Goal: Task Accomplishment & Management: Complete application form

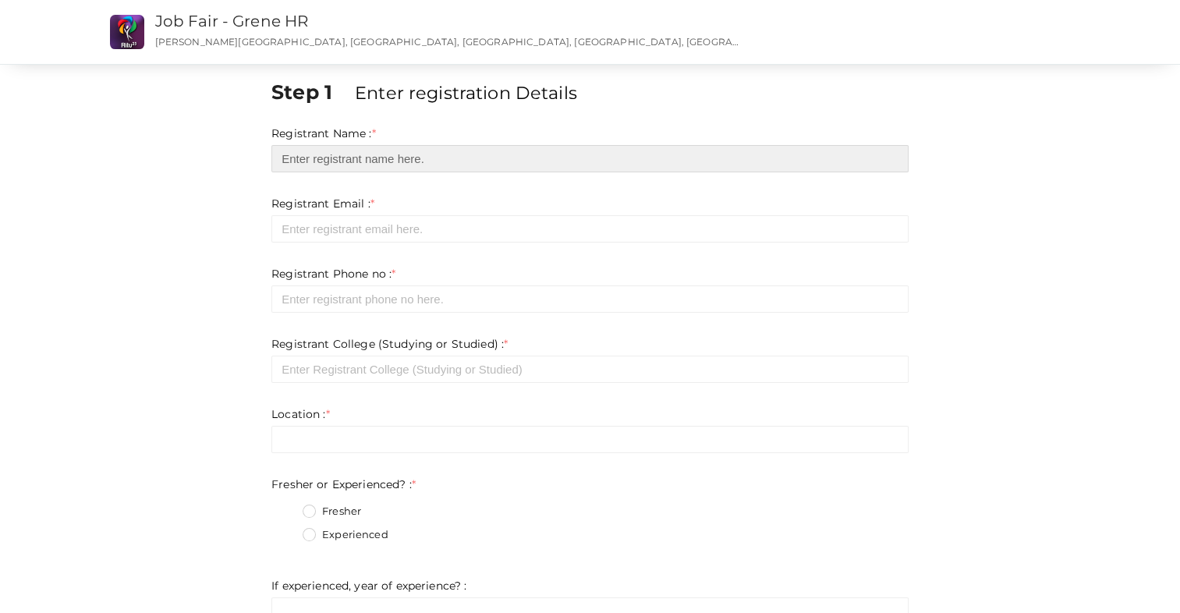
click at [340, 166] on input "text" at bounding box center [589, 158] width 637 height 27
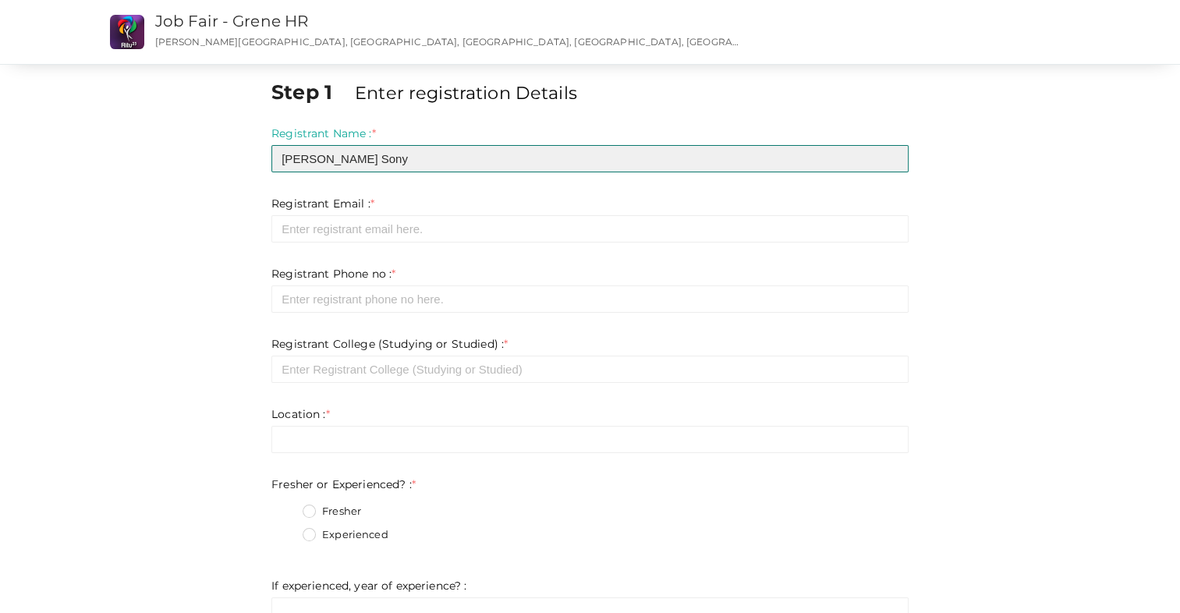
type input "Arunima Sony"
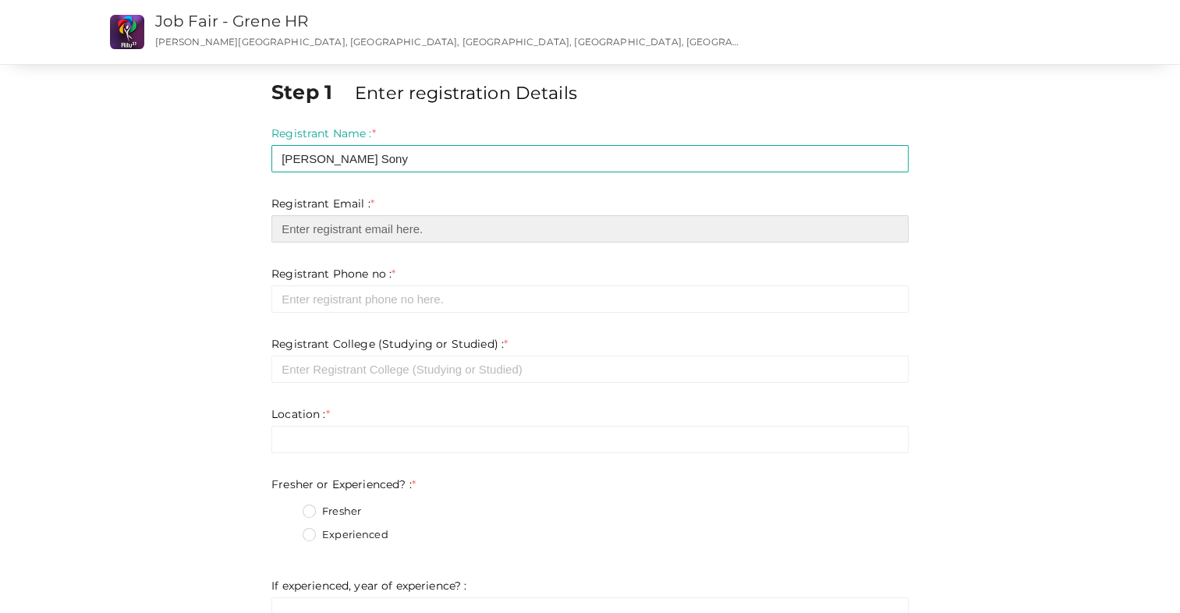
click at [318, 231] on input "email" at bounding box center [589, 228] width 637 height 27
type input "arunimatessa@gmail.com"
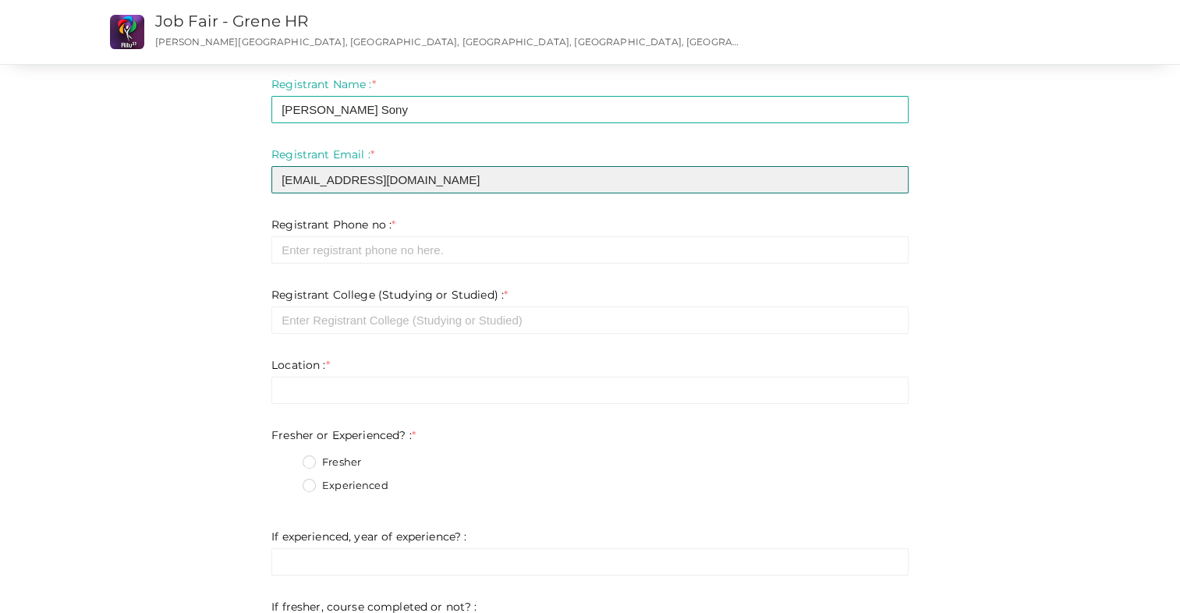
scroll to position [50, 0]
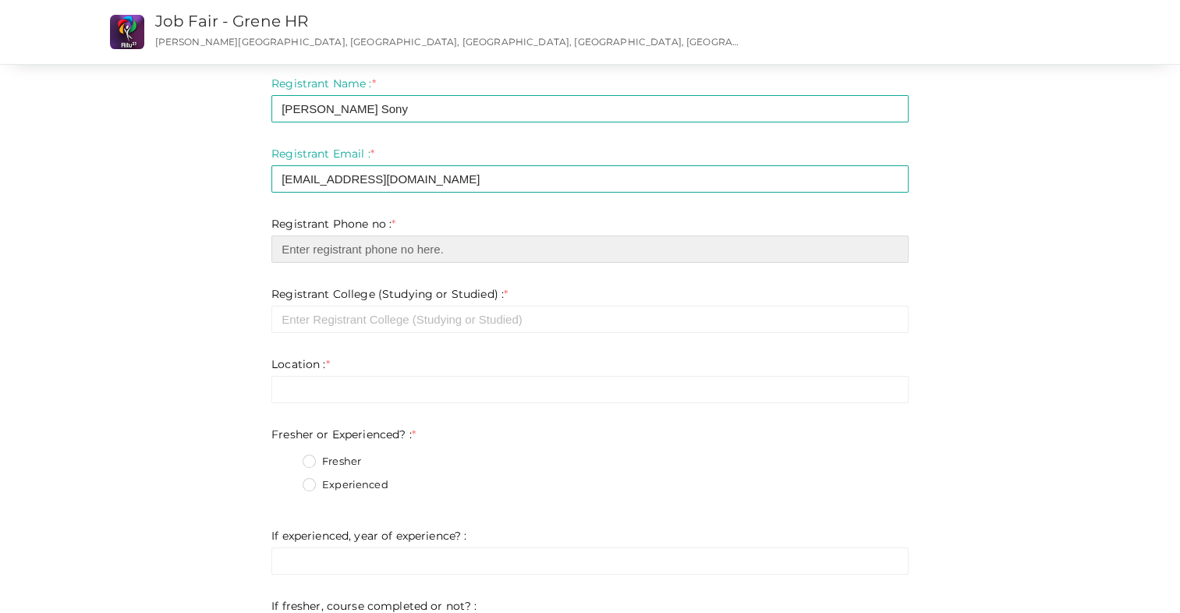
click at [440, 258] on input "number" at bounding box center [589, 248] width 637 height 27
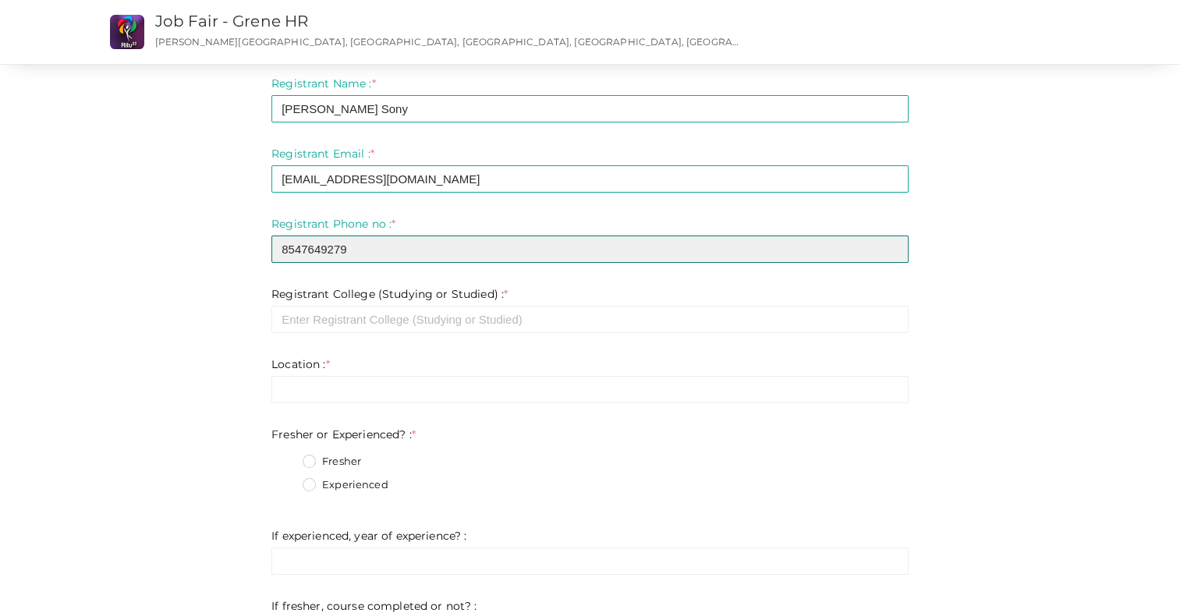
type input "8547649279"
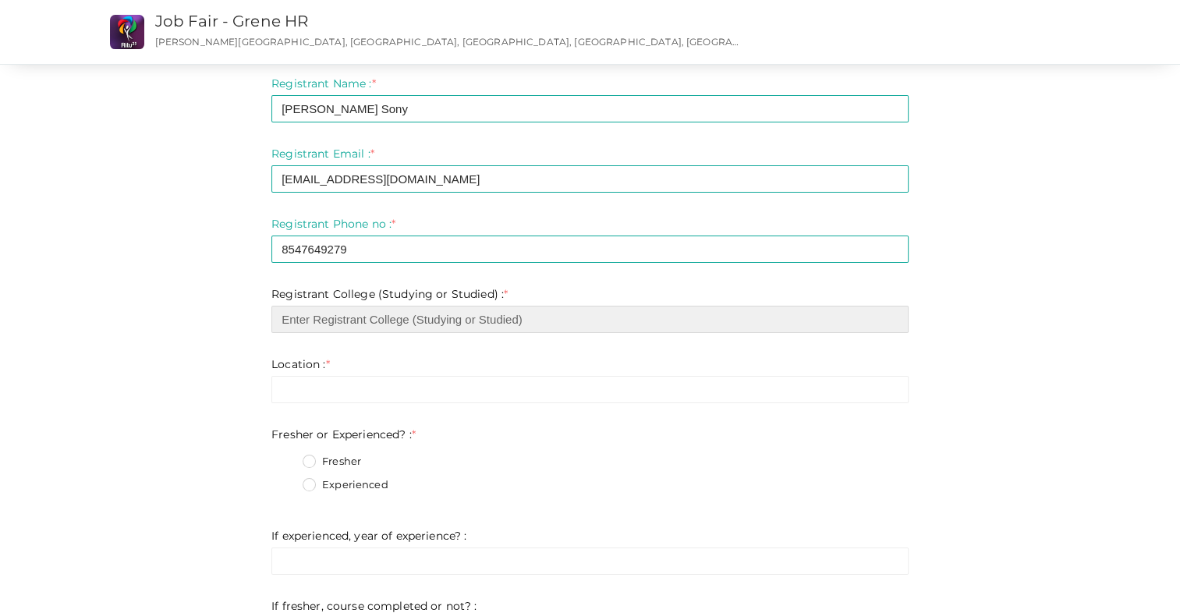
click at [480, 320] on input "text" at bounding box center [589, 319] width 637 height 27
type input "College of Engineering Kidangoor"
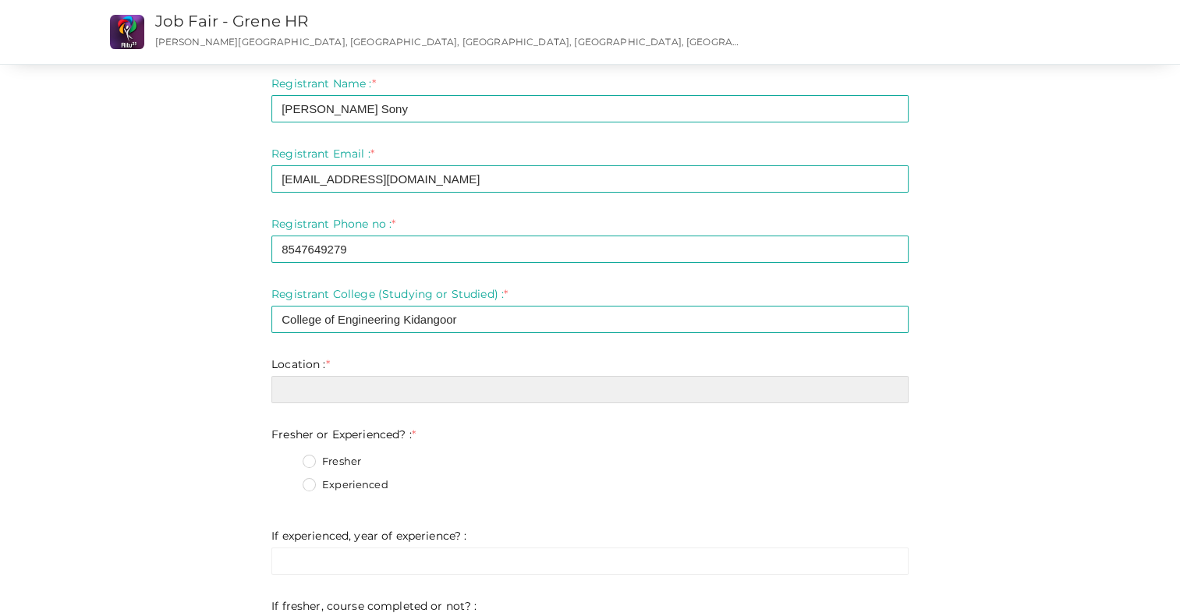
click at [440, 388] on input "text" at bounding box center [589, 389] width 637 height 27
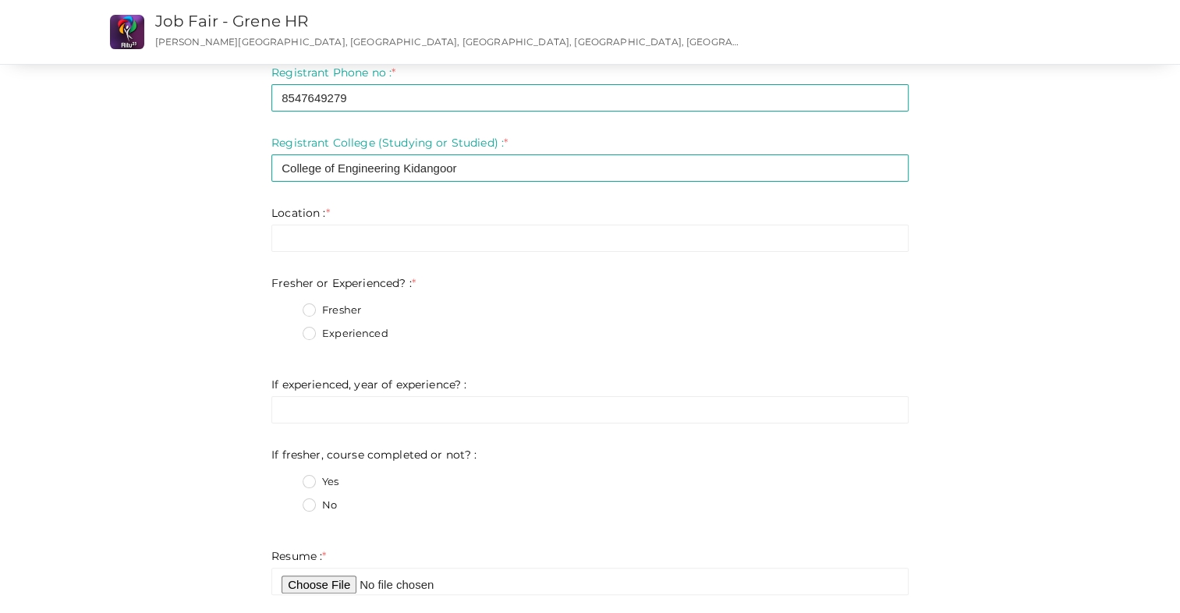
scroll to position [215, 0]
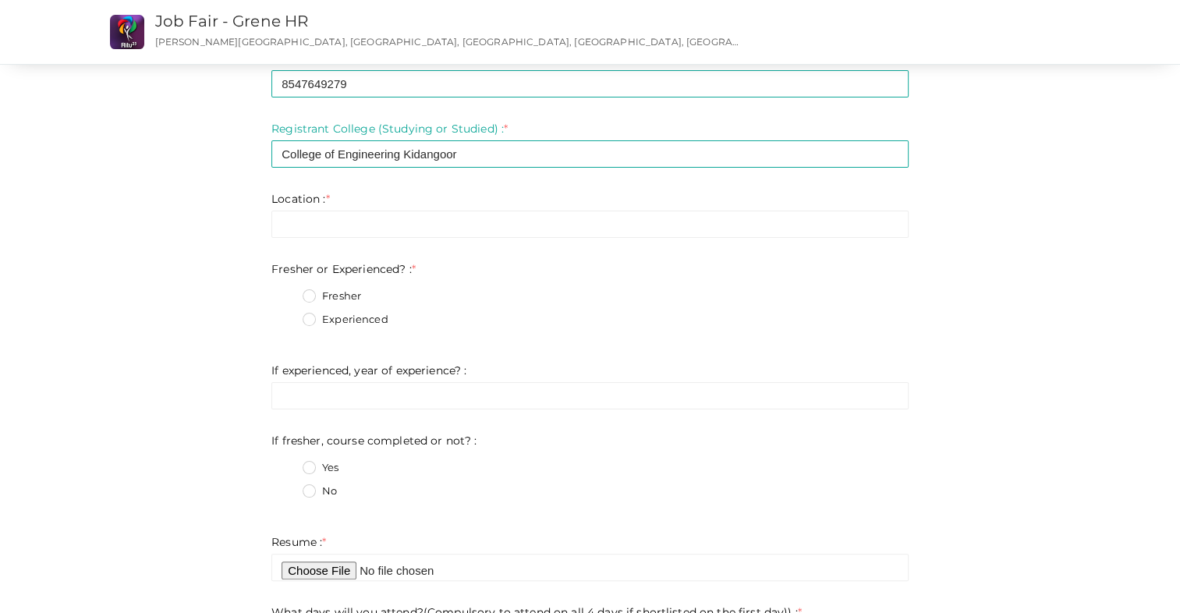
click at [346, 289] on label "Fresher" at bounding box center [332, 297] width 58 height 16
click at [287, 292] on Experienced\?\+0 "Fresher" at bounding box center [287, 292] width 0 height 0
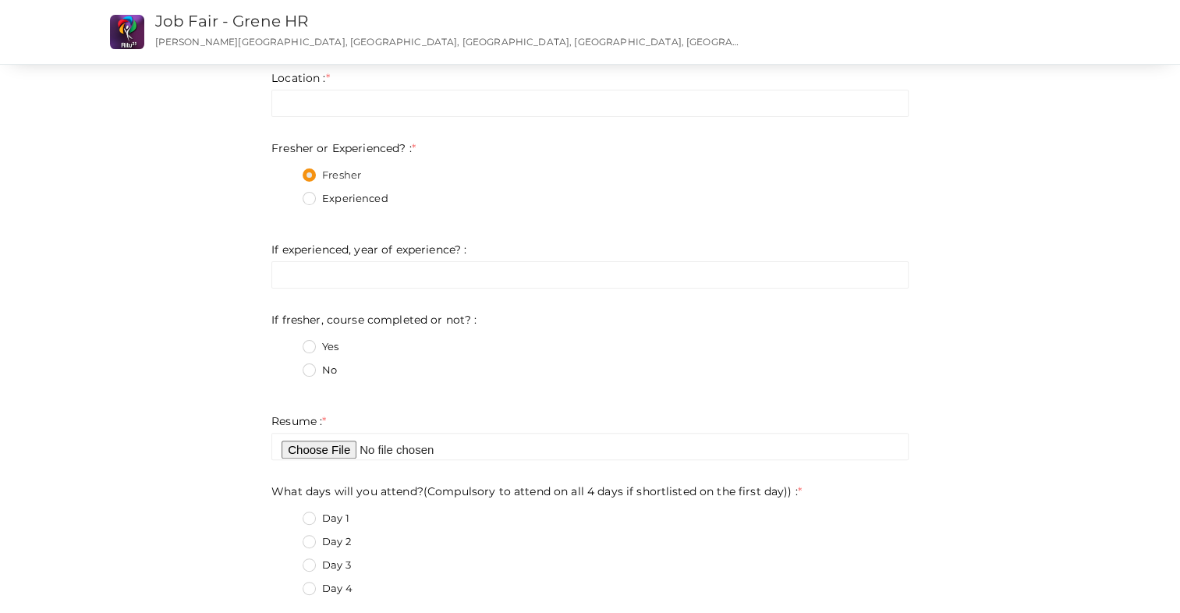
scroll to position [337, 0]
click at [307, 373] on label "No" at bounding box center [320, 370] width 34 height 16
click at [287, 365] on not\?\+1 "No" at bounding box center [287, 365] width 0 height 0
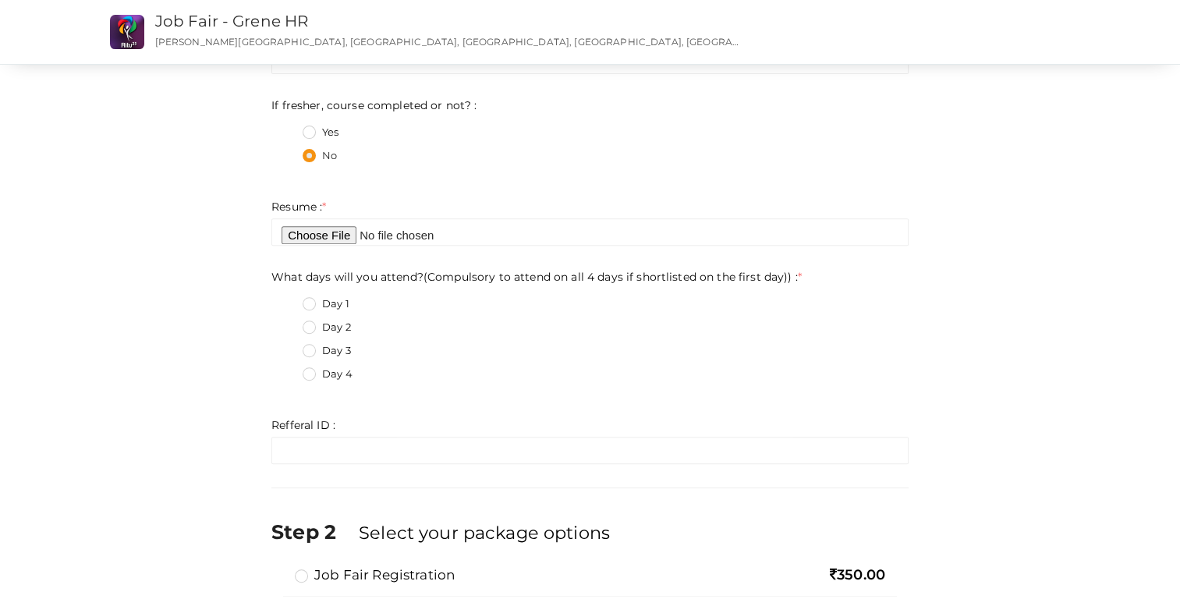
scroll to position [552, 0]
click at [334, 304] on label "Day 1" at bounding box center [326, 303] width 47 height 16
click at [287, 298] on day\)\)\+0 "Day 1" at bounding box center [287, 298] width 0 height 0
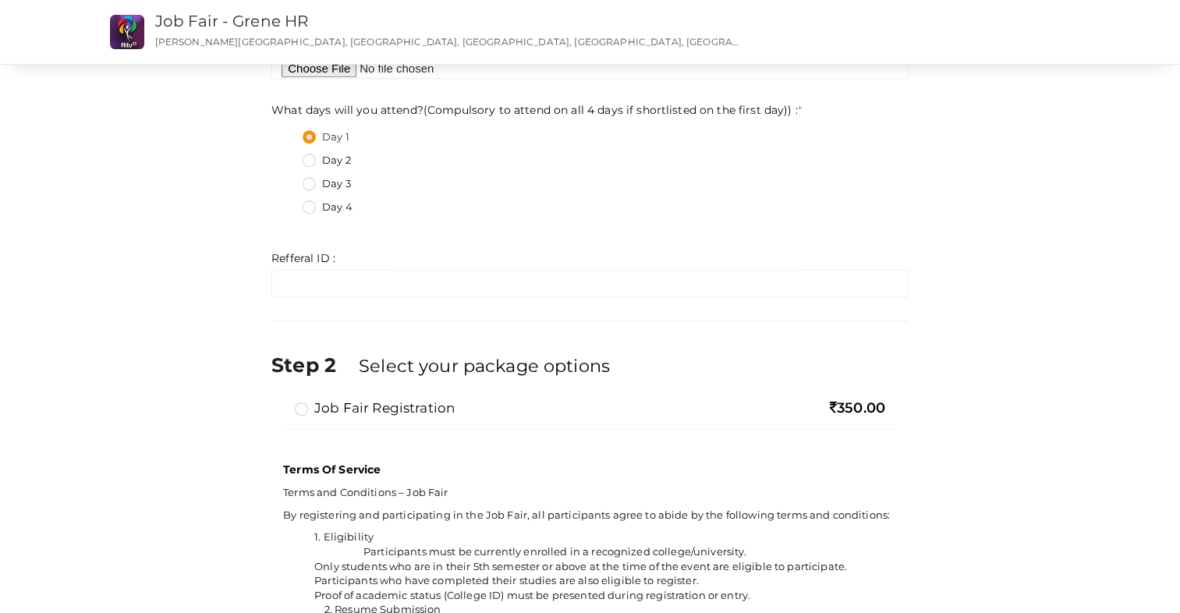
scroll to position [814, 0]
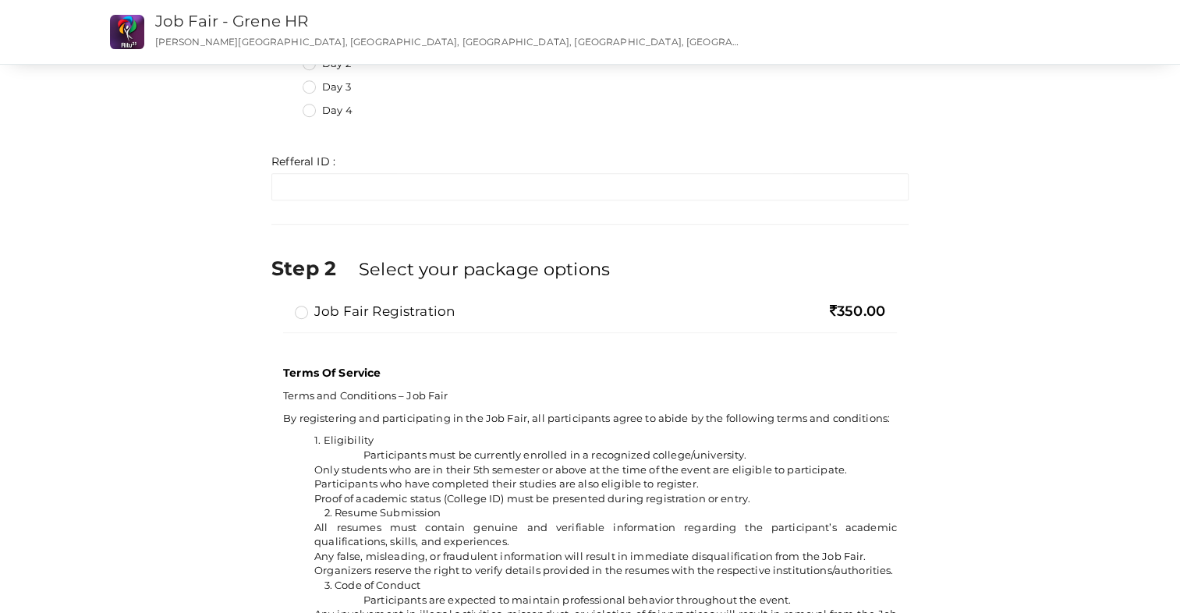
click at [357, 313] on label "Job Fair Registration" at bounding box center [375, 311] width 160 height 19
click at [279, 305] on input "Job Fair Registration" at bounding box center [279, 305] width 0 height 0
click at [357, 313] on label "Job Fair Registration" at bounding box center [375, 311] width 160 height 19
click at [279, 305] on input "Job Fair Registration" at bounding box center [279, 305] width 0 height 0
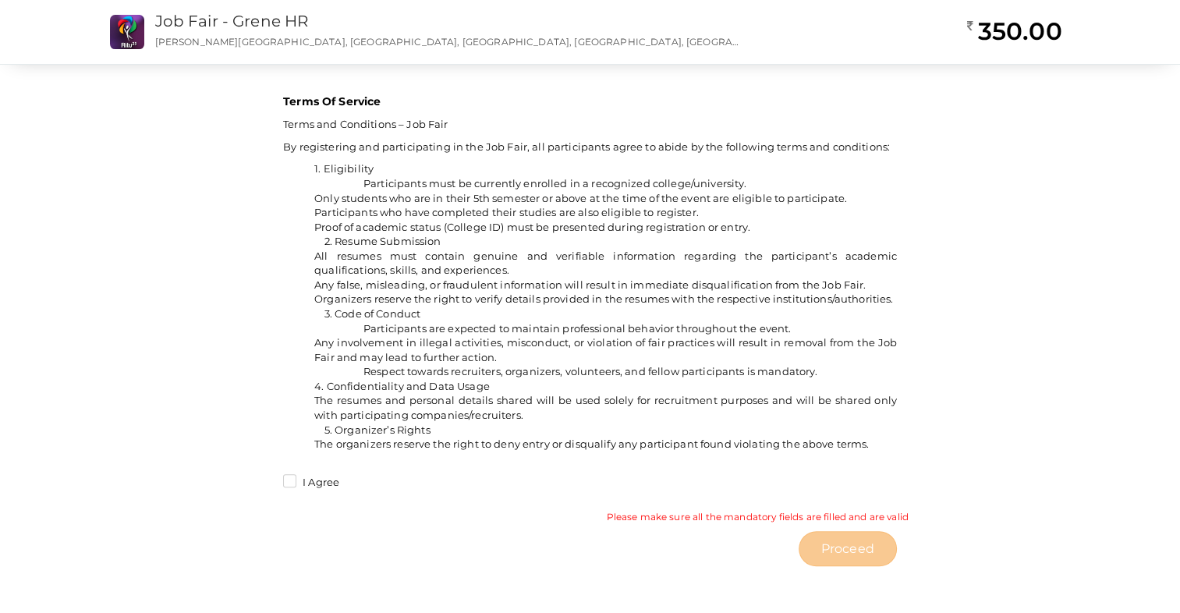
scroll to position [1142, 0]
click at [284, 485] on label "I Agree" at bounding box center [311, 483] width 56 height 16
click at [267, 478] on input "I Agree" at bounding box center [267, 478] width 0 height 0
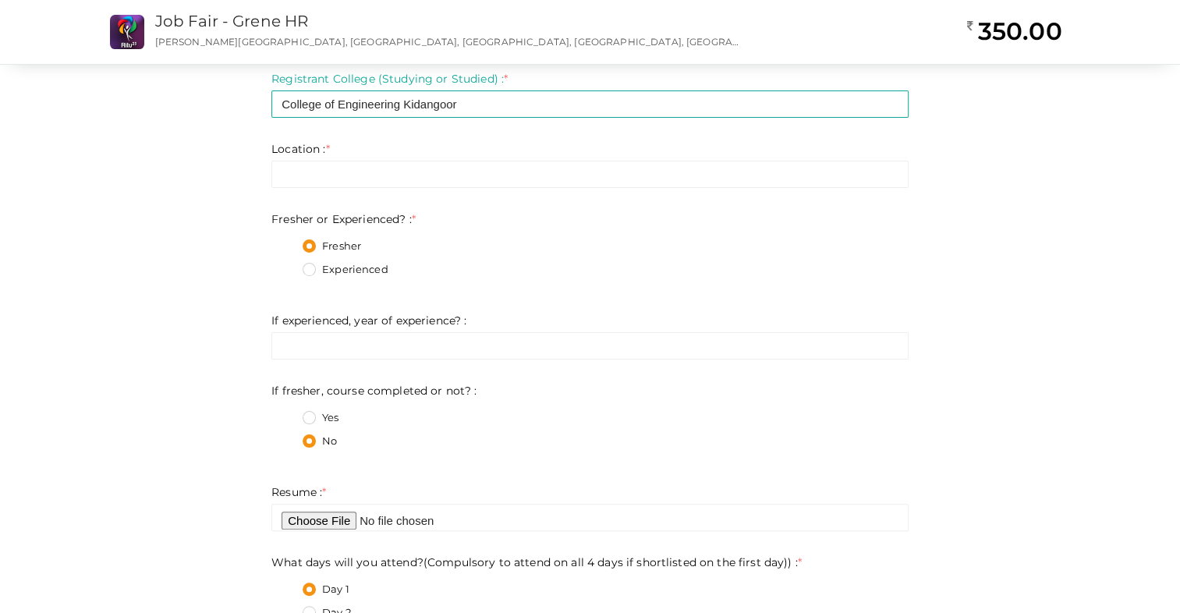
scroll to position [265, 0]
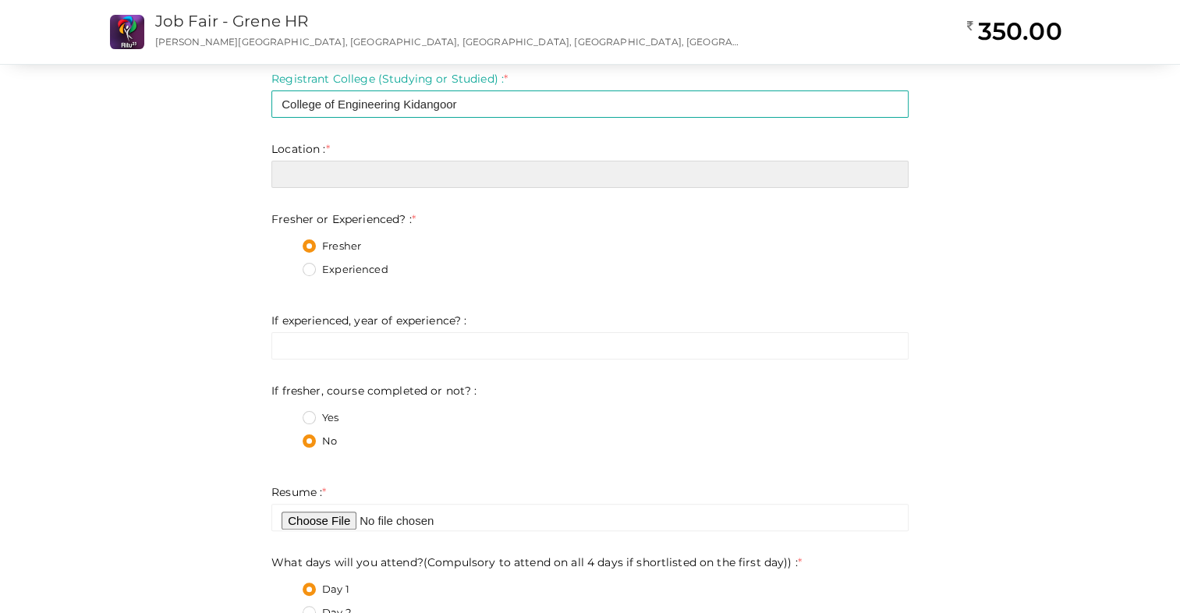
click at [388, 164] on input "text" at bounding box center [589, 174] width 637 height 27
type input "Pala"
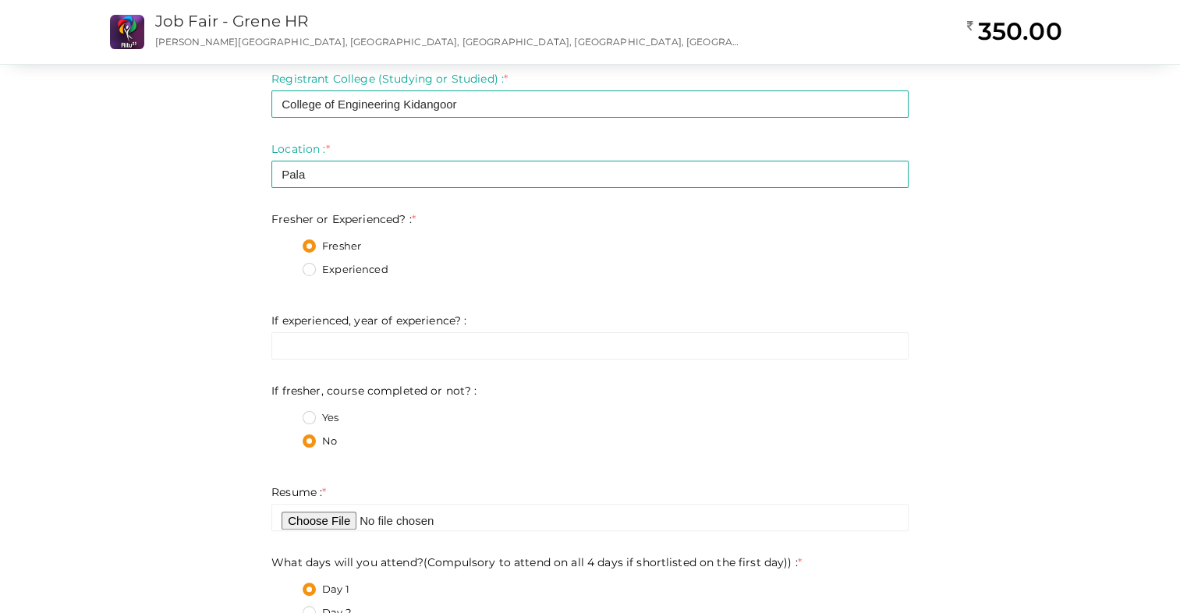
click at [1026, 217] on div "Step 1 Enter registration Details Registrant Name : * Arunima Sony Required. In…" at bounding box center [590, 597] width 1014 height 1568
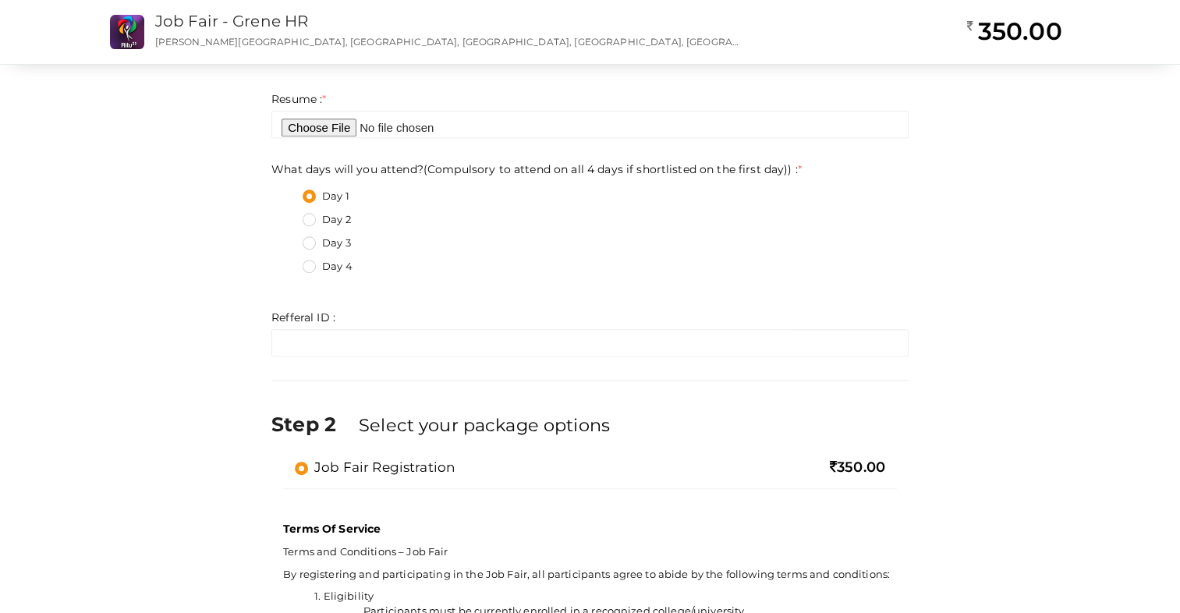
scroll to position [657, 0]
click at [324, 221] on label "Day 2" at bounding box center [327, 222] width 48 height 16
click at [287, 217] on day\)\)\+1 "Day 2" at bounding box center [287, 217] width 0 height 0
click at [309, 246] on label "Day 3" at bounding box center [327, 245] width 48 height 16
click at [287, 240] on day\)\)\+2 "Day 3" at bounding box center [287, 240] width 0 height 0
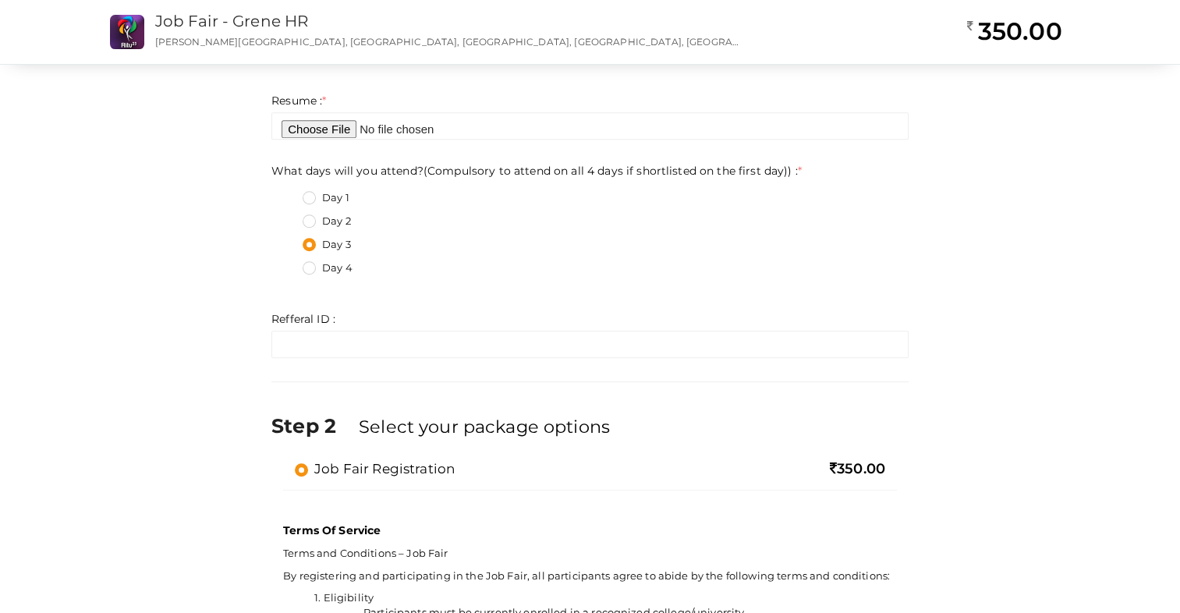
click at [312, 270] on label "Day 4" at bounding box center [328, 268] width 50 height 16
click at [287, 264] on day\)\)\+3 "Day 4" at bounding box center [287, 264] width 0 height 0
click at [313, 221] on label "Day 2" at bounding box center [327, 222] width 48 height 16
click at [287, 217] on day\)\)\+1 "Day 2" at bounding box center [287, 217] width 0 height 0
click at [303, 248] on label "Day 3" at bounding box center [327, 245] width 48 height 16
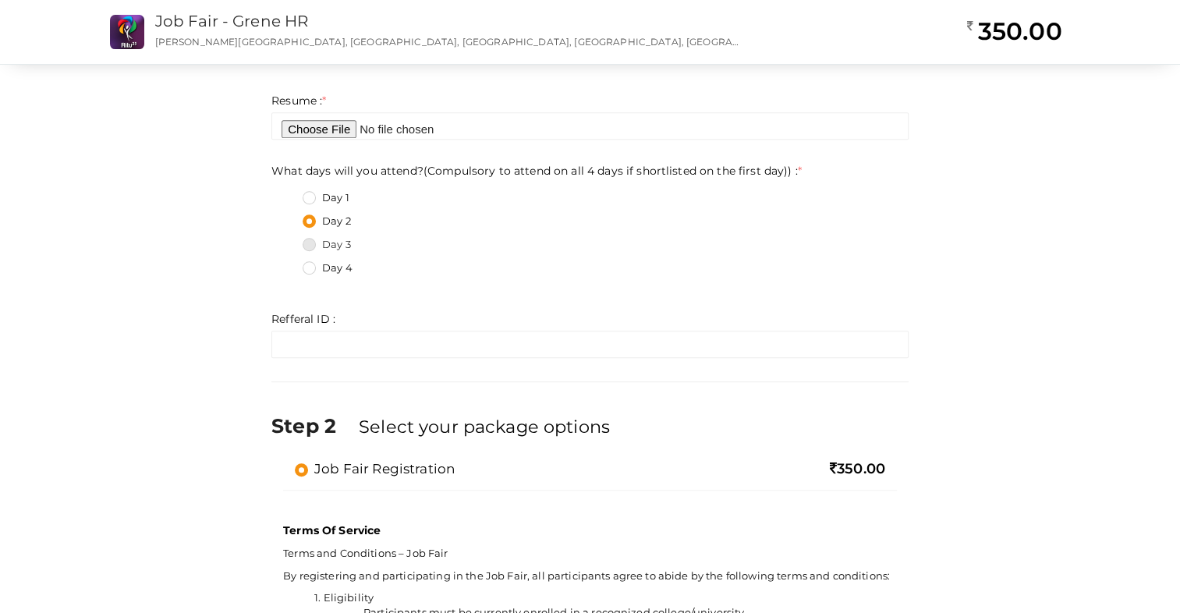
click at [287, 240] on day\)\)\+2 "Day 3" at bounding box center [287, 240] width 0 height 0
click at [309, 264] on label "Day 4" at bounding box center [328, 268] width 50 height 16
click at [287, 264] on day\)\)\+3 "Day 4" at bounding box center [287, 264] width 0 height 0
click at [221, 322] on div "Step 1 Enter registration Details Registrant Name : * Arunima Sony Required. In…" at bounding box center [590, 205] width 1014 height 1568
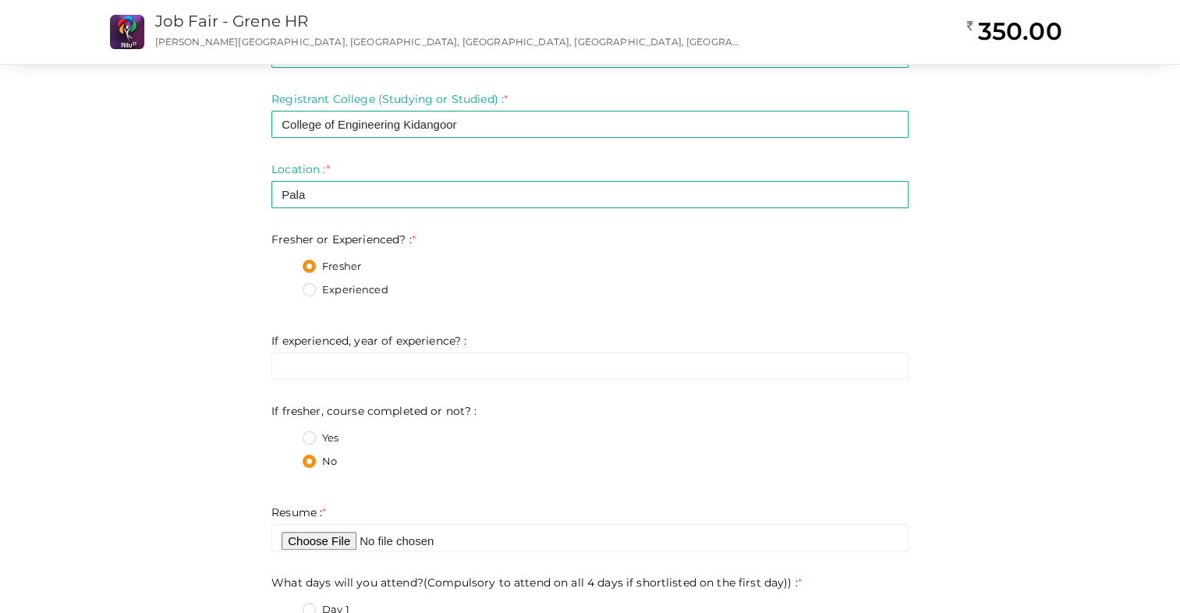
scroll to position [228, 0]
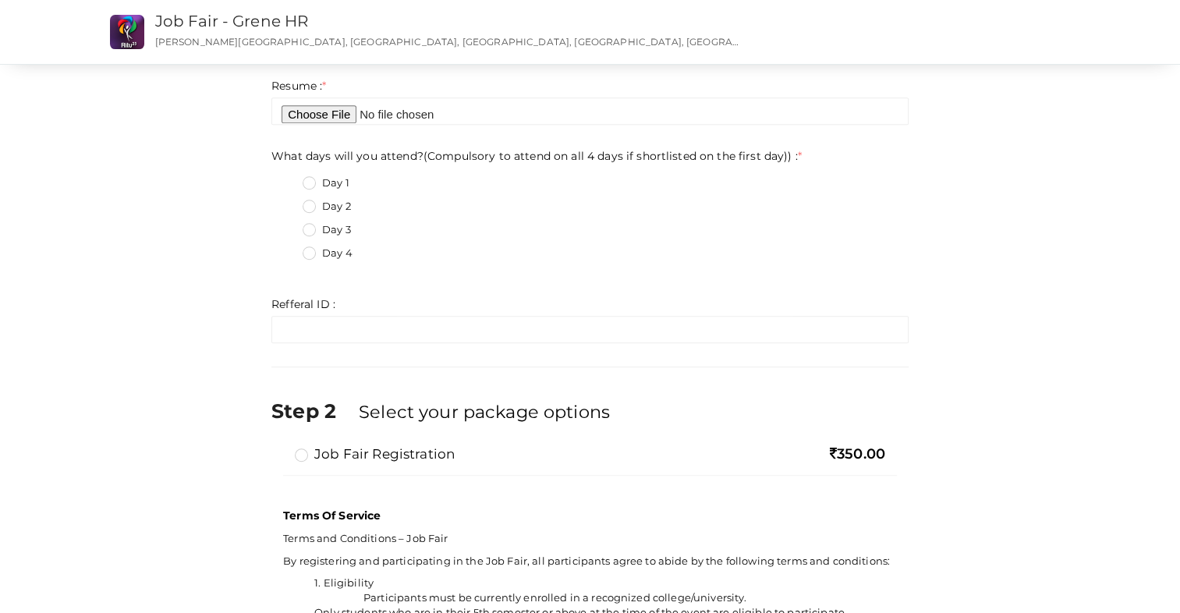
scroll to position [673, 0]
click at [314, 206] on label "Day 2" at bounding box center [327, 205] width 48 height 16
click at [287, 200] on day\)\)\+1 "Day 2" at bounding box center [287, 200] width 0 height 0
click at [306, 228] on label "Day 3" at bounding box center [327, 229] width 48 height 16
click at [287, 224] on day\)\)\+2 "Day 3" at bounding box center [287, 224] width 0 height 0
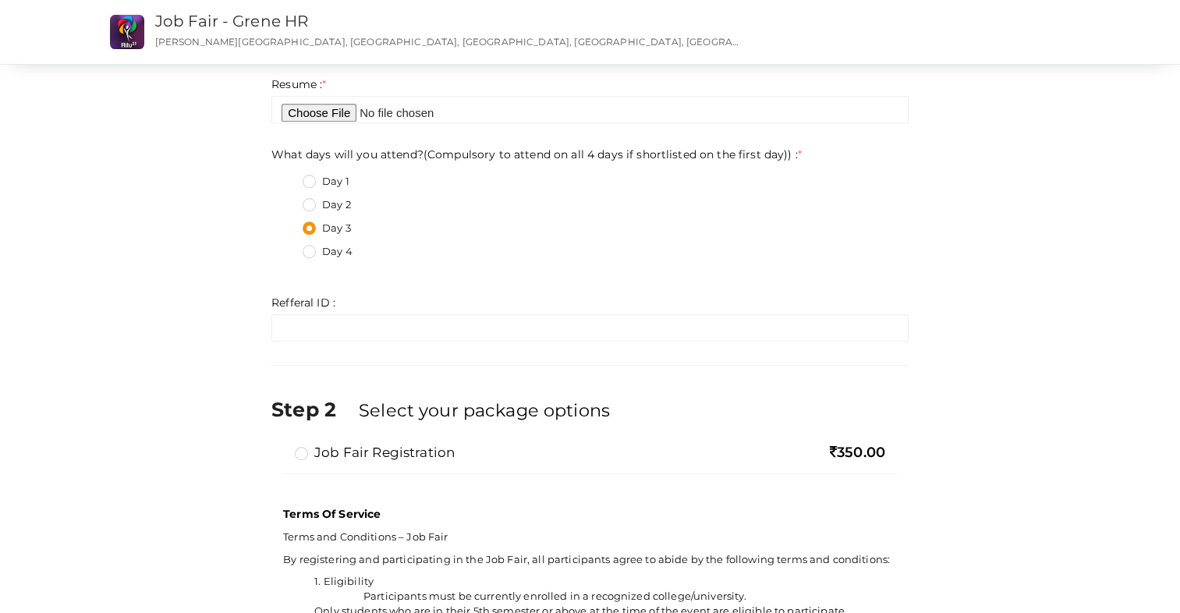
click at [459, 239] on div "Day 3" at bounding box center [606, 230] width 606 height 19
click at [317, 204] on label "Day 2" at bounding box center [327, 205] width 48 height 16
click at [287, 200] on day\)\)\+1 "Day 2" at bounding box center [287, 200] width 0 height 0
click at [313, 186] on label "Day 1" at bounding box center [326, 182] width 47 height 16
click at [287, 177] on day\)\)\+0 "Day 1" at bounding box center [287, 177] width 0 height 0
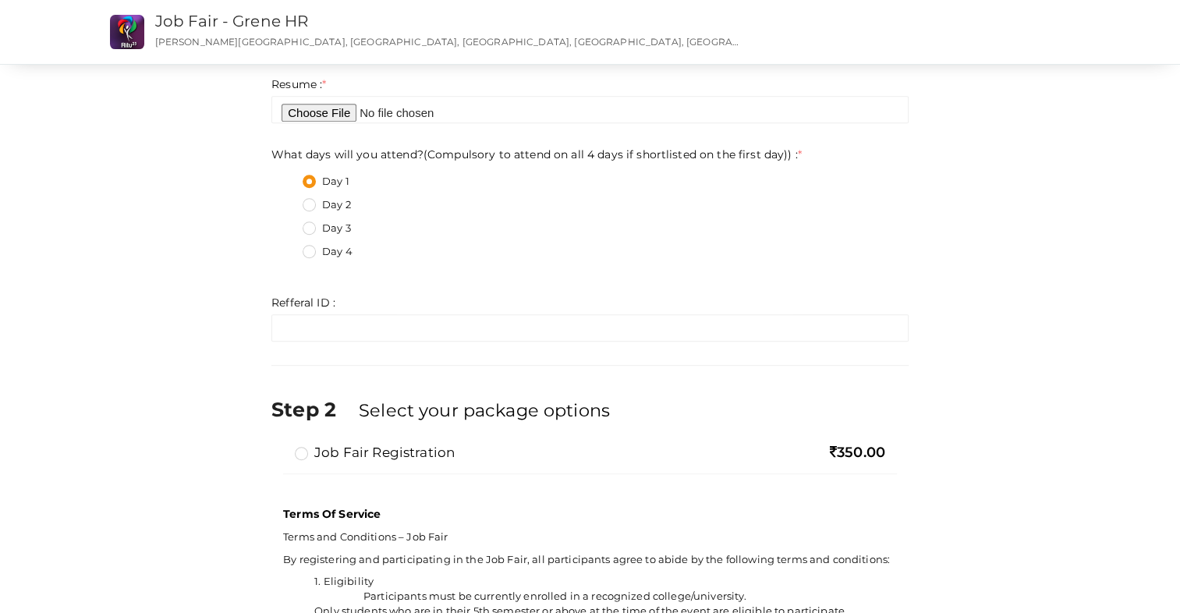
click at [314, 239] on div "Day 3" at bounding box center [606, 230] width 606 height 19
click at [313, 229] on label "Day 3" at bounding box center [327, 229] width 48 height 16
click at [287, 224] on day\)\)\+2 "Day 3" at bounding box center [287, 224] width 0 height 0
click at [309, 249] on label "Day 4" at bounding box center [328, 252] width 50 height 16
click at [287, 247] on day\)\)\+3 "Day 4" at bounding box center [287, 247] width 0 height 0
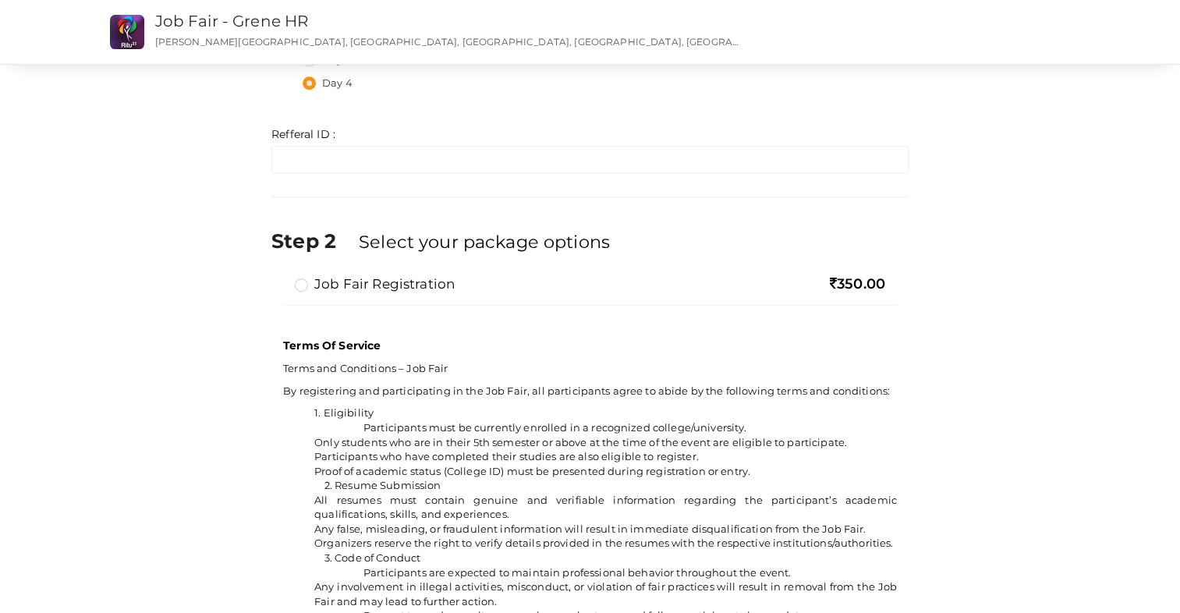
scroll to position [844, 0]
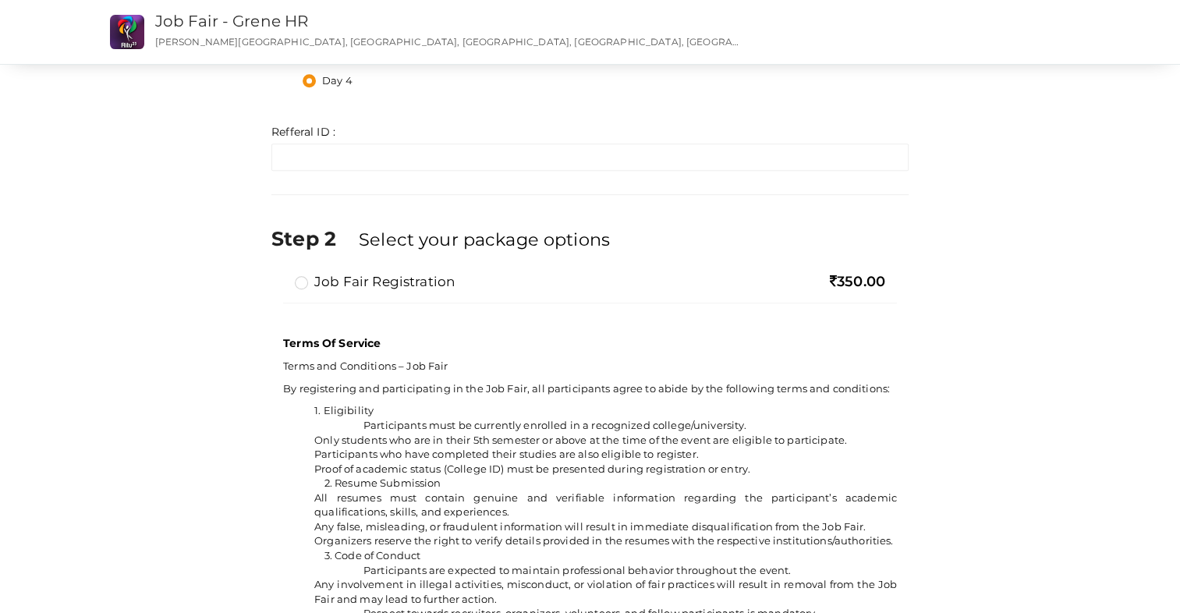
click at [306, 285] on label "Job Fair Registration" at bounding box center [375, 281] width 160 height 19
click at [279, 275] on input "Job Fair Registration" at bounding box center [279, 275] width 0 height 0
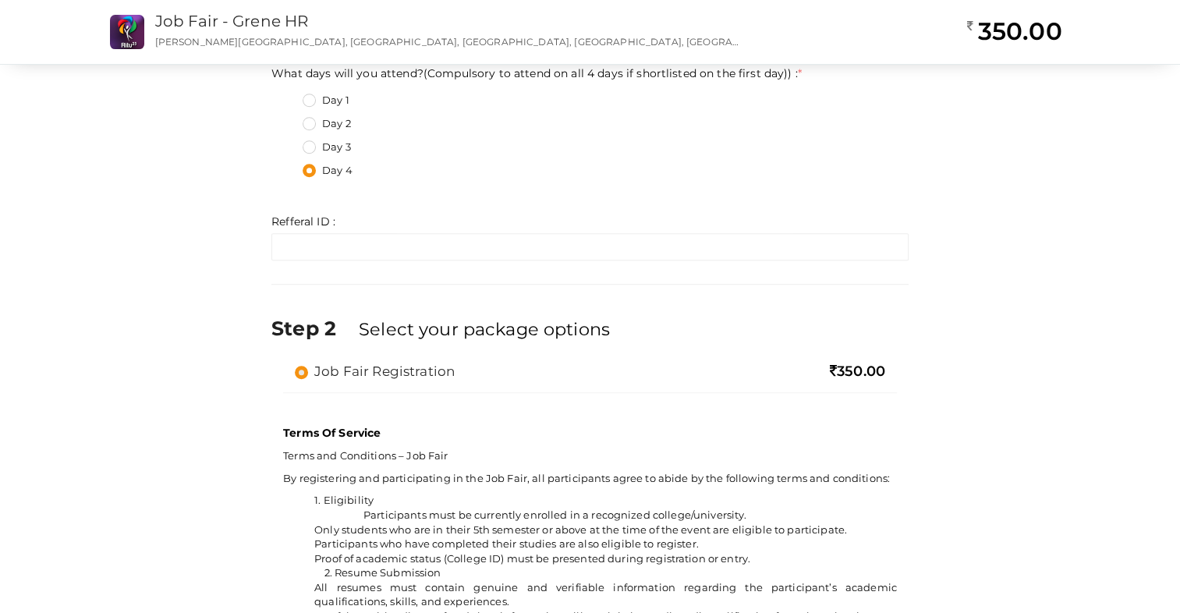
scroll to position [753, 0]
click at [309, 147] on label "Day 3" at bounding box center [327, 148] width 48 height 16
click at [287, 143] on day\)\)\+2 "Day 3" at bounding box center [287, 143] width 0 height 0
click at [306, 126] on label "Day 2" at bounding box center [327, 125] width 48 height 16
click at [287, 120] on day\)\)\+1 "Day 2" at bounding box center [287, 120] width 0 height 0
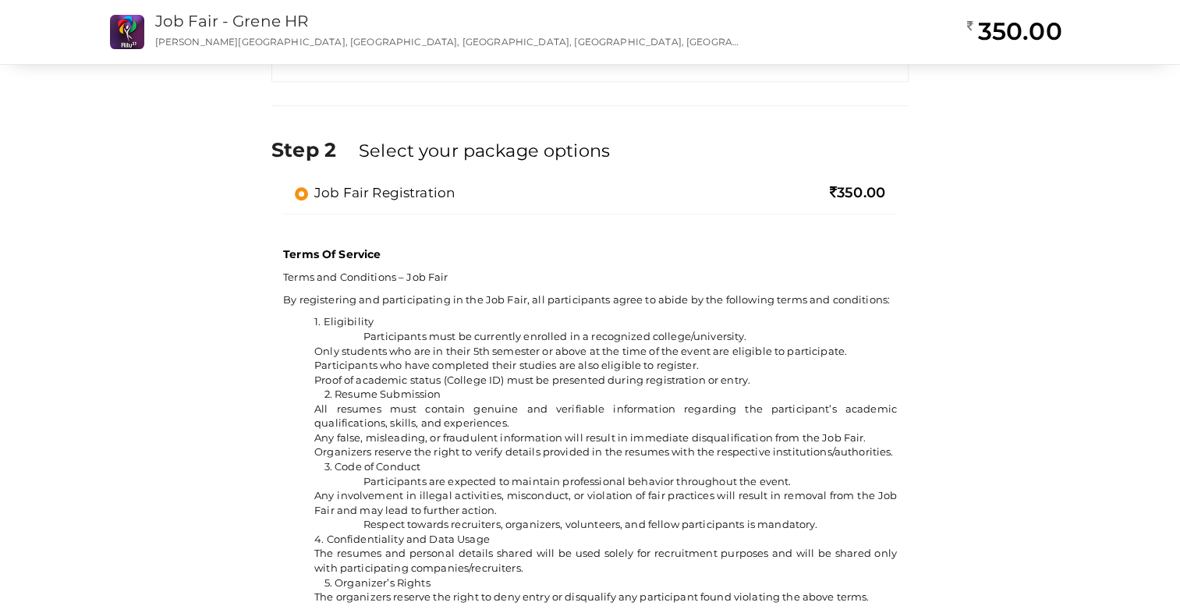
scroll to position [933, 0]
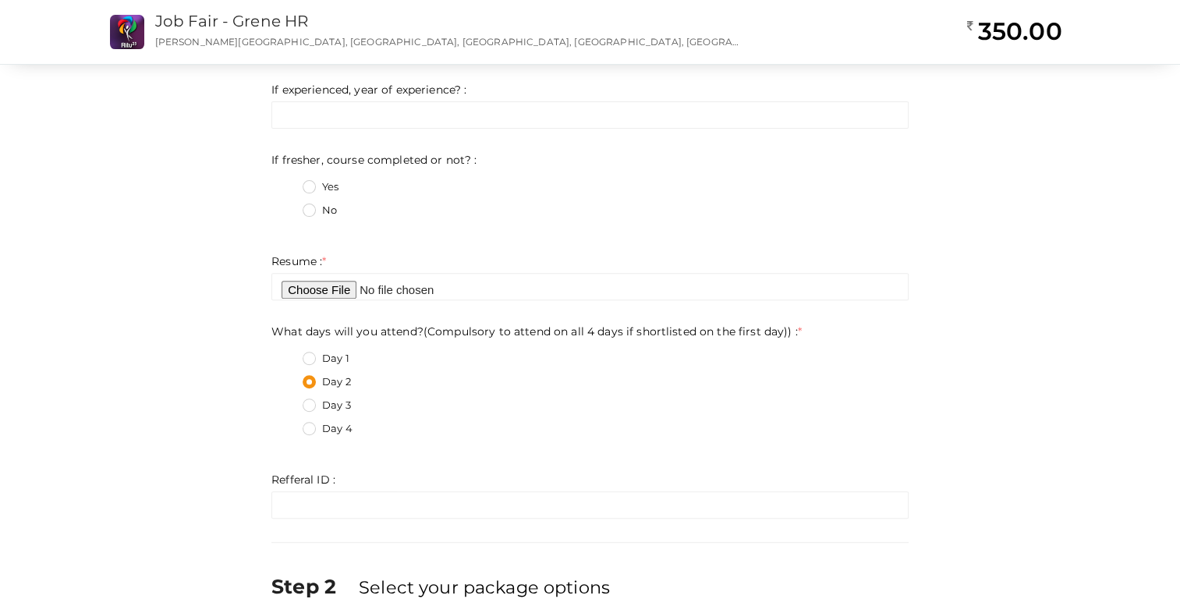
scroll to position [461, 0]
